Goal: Navigation & Orientation: Find specific page/section

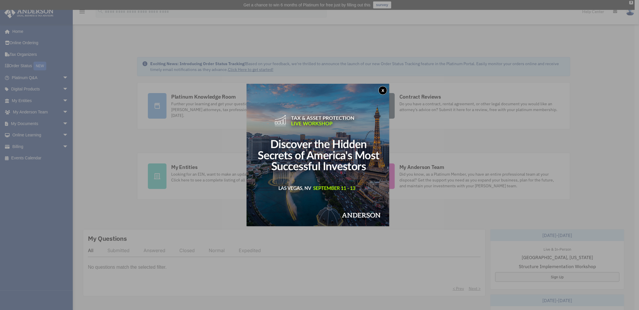
click at [384, 89] on button "x" at bounding box center [382, 90] width 9 height 9
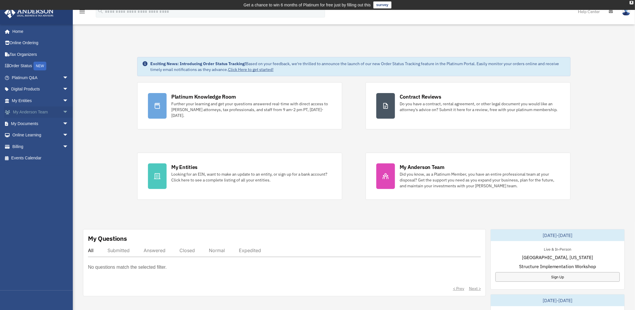
click at [26, 111] on link "My Anderson Team arrow_drop_down" at bounding box center [40, 113] width 73 height 12
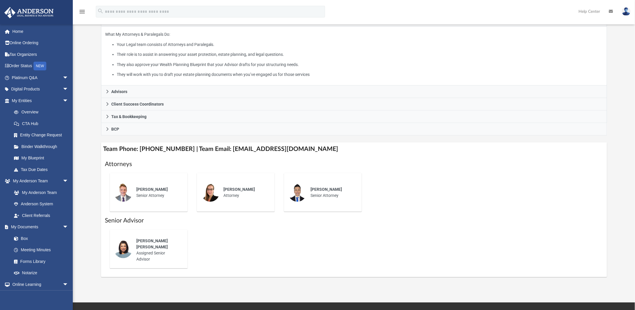
scroll to position [116, 0]
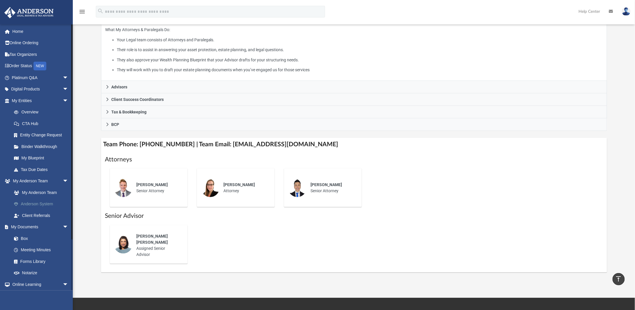
click at [38, 203] on link "Anderson System" at bounding box center [42, 205] width 69 height 12
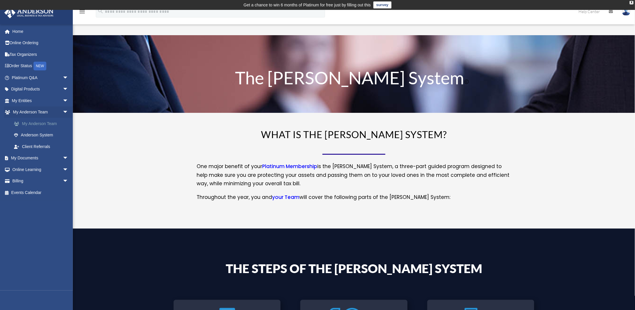
click at [40, 124] on link "My Anderson Team" at bounding box center [42, 124] width 69 height 12
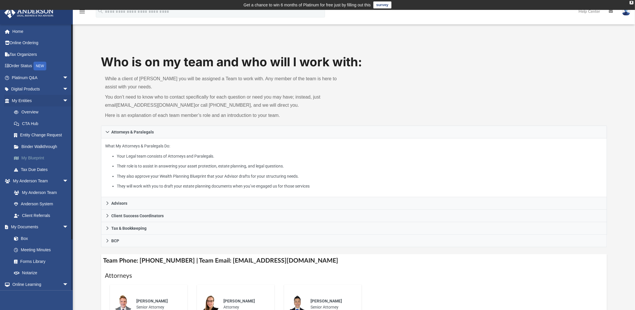
click at [35, 159] on link "My Blueprint" at bounding box center [42, 159] width 69 height 12
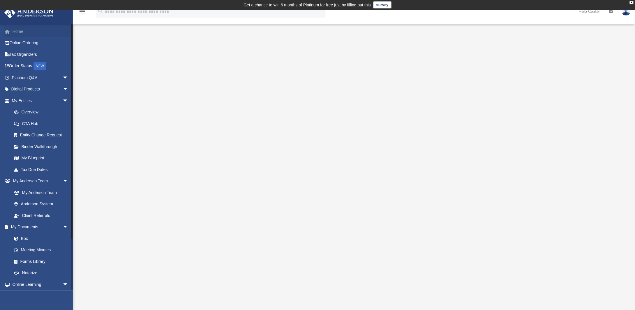
click at [15, 35] on link "Home" at bounding box center [40, 32] width 73 height 12
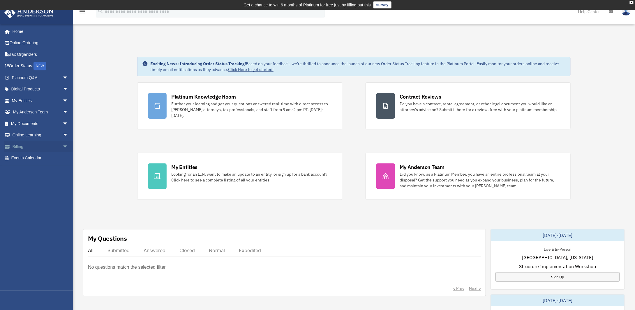
click at [22, 148] on link "Billing arrow_drop_down" at bounding box center [40, 147] width 73 height 12
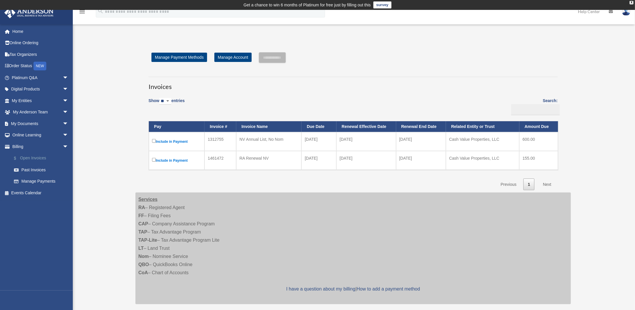
click at [28, 158] on link "$ Open Invoices" at bounding box center [42, 159] width 69 height 12
click at [36, 170] on link "Past Invoices" at bounding box center [42, 170] width 69 height 12
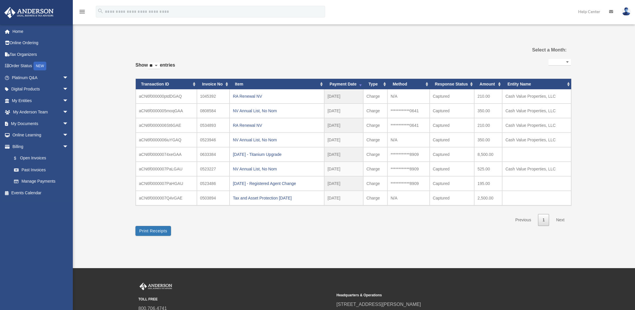
select select
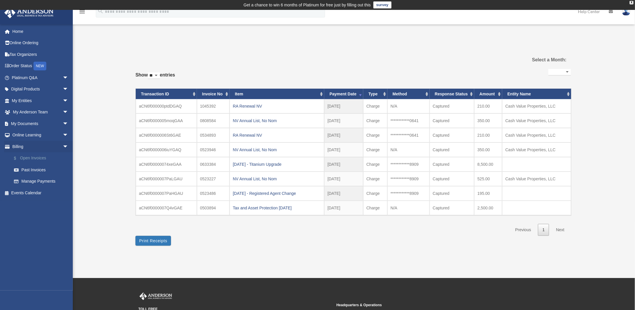
click at [34, 158] on link "$ Open Invoices" at bounding box center [42, 159] width 69 height 12
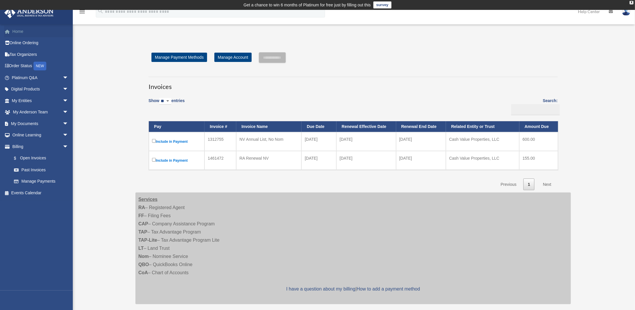
click at [19, 31] on link "Home" at bounding box center [40, 32] width 73 height 12
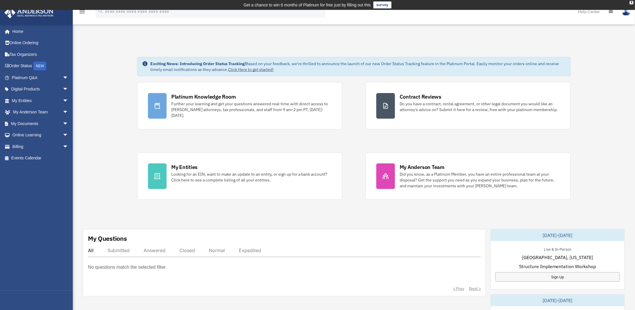
click at [246, 68] on link "Click Here to get started!" at bounding box center [250, 69] width 45 height 5
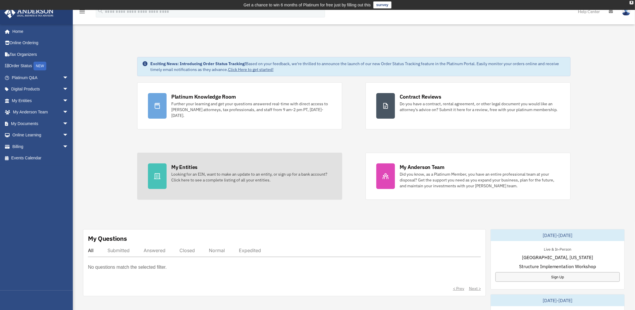
click at [211, 177] on div "Looking for an EIN, want to make an update to an entity, or sign up for a bank …" at bounding box center [251, 177] width 160 height 12
click at [186, 167] on div "My Entities" at bounding box center [184, 167] width 26 height 7
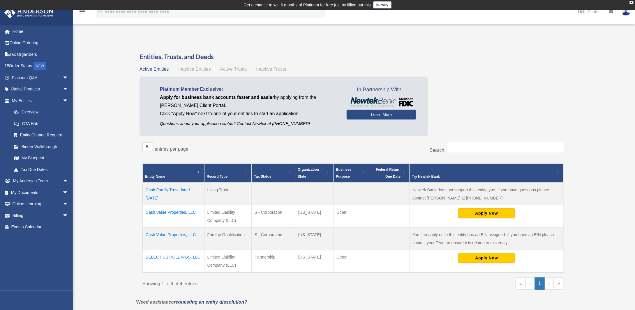
click at [241, 70] on span "Active Trusts" at bounding box center [233, 69] width 27 height 5
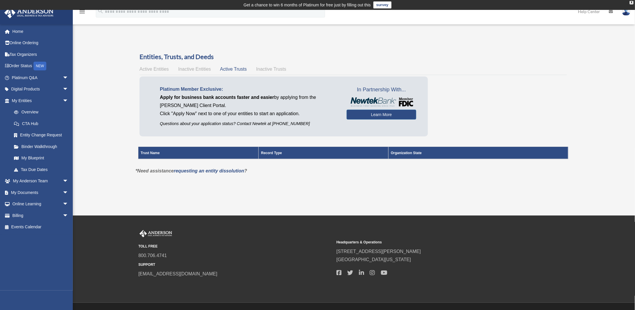
click at [159, 69] on span "Active Entities" at bounding box center [153, 69] width 29 height 5
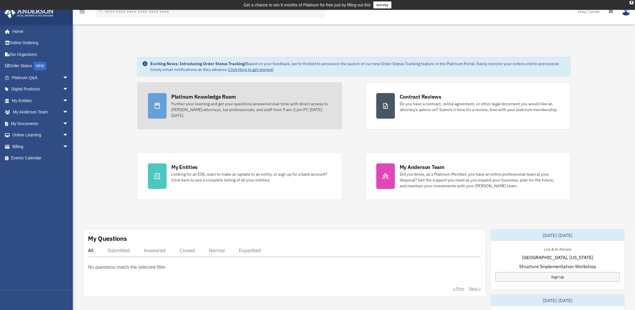
click at [199, 98] on div "Platinum Knowledge Room" at bounding box center [203, 96] width 65 height 7
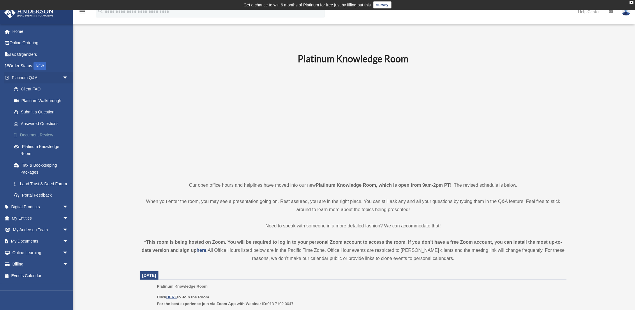
click at [35, 134] on link "Document Review" at bounding box center [42, 136] width 69 height 12
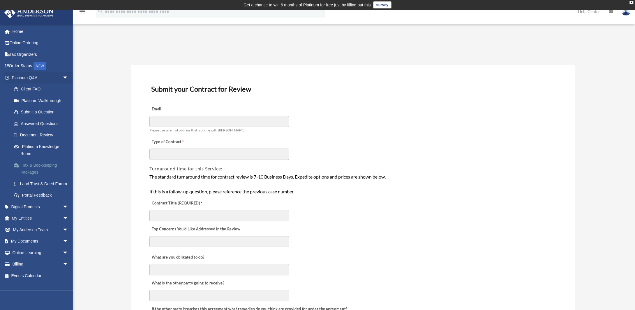
click at [32, 164] on link "Tax & Bookkeeping Packages" at bounding box center [42, 169] width 69 height 19
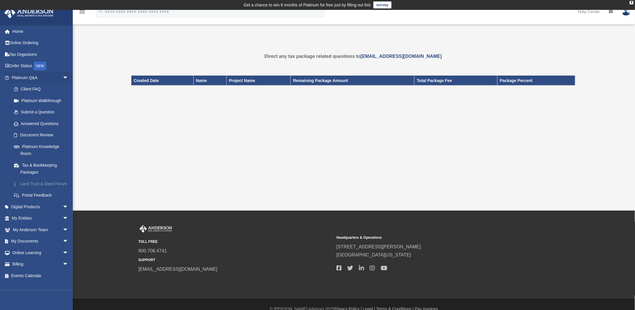
click at [41, 184] on link "Land Trust & Deed Forum" at bounding box center [42, 184] width 69 height 12
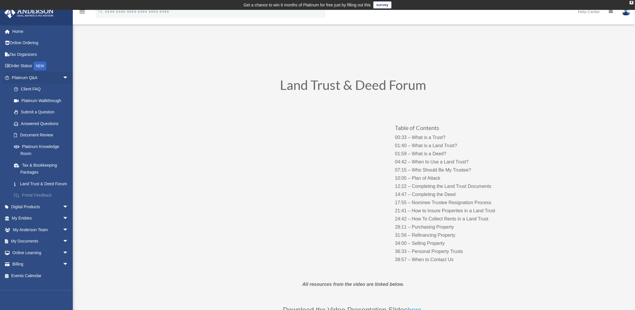
click at [44, 201] on link "Portal Feedback" at bounding box center [42, 196] width 69 height 12
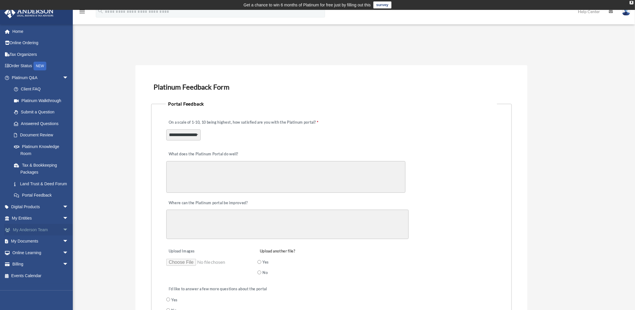
click at [63, 236] on span "arrow_drop_down" at bounding box center [69, 230] width 12 height 12
click at [51, 247] on link "My Anderson Team" at bounding box center [42, 242] width 69 height 12
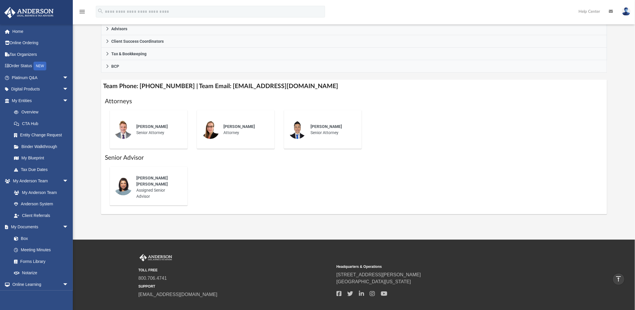
scroll to position [146, 0]
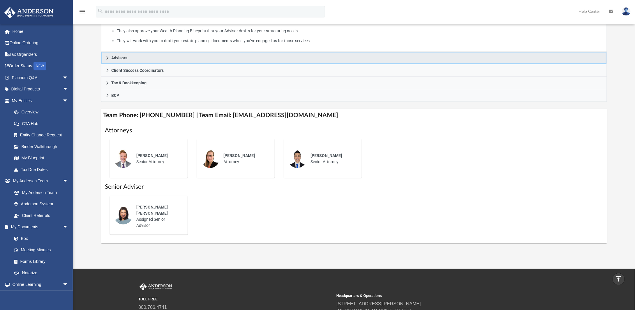
click at [109, 57] on icon at bounding box center [107, 58] width 4 height 4
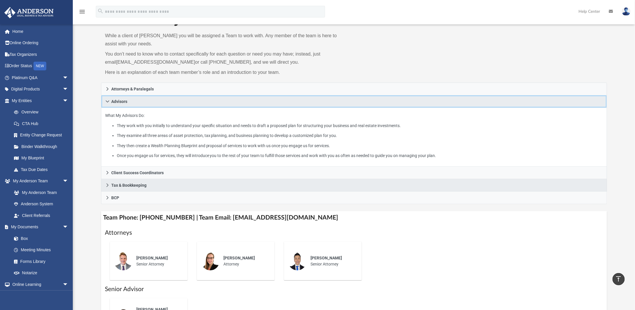
scroll to position [29, 0]
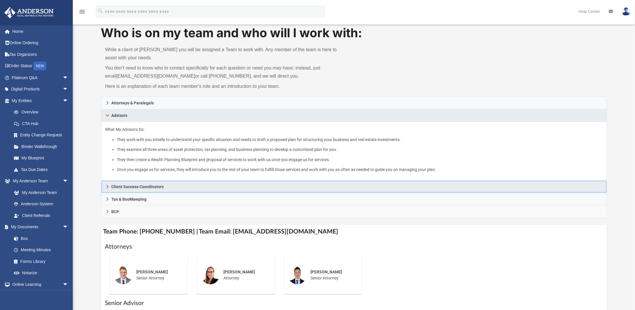
click at [106, 186] on icon at bounding box center [107, 187] width 4 height 4
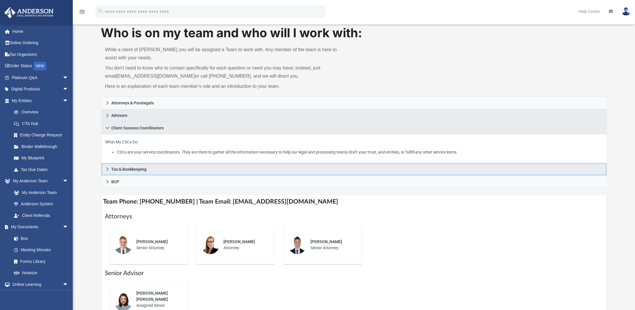
click at [107, 168] on icon at bounding box center [107, 169] width 2 height 3
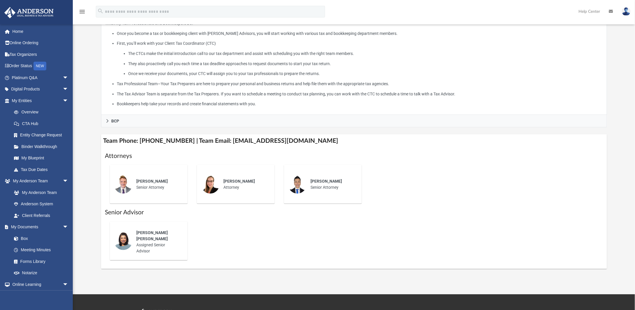
scroll to position [175, 0]
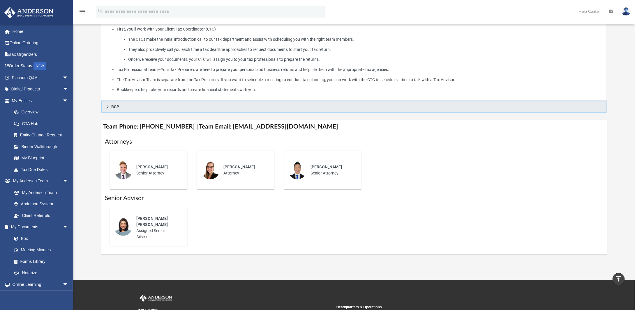
click at [106, 105] on icon at bounding box center [107, 107] width 4 height 4
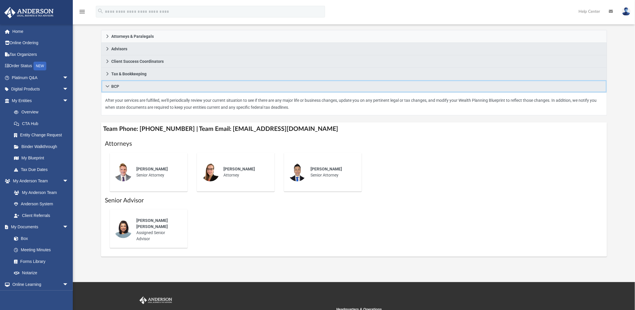
scroll to position [87, 0]
